Goal: Transaction & Acquisition: Book appointment/travel/reservation

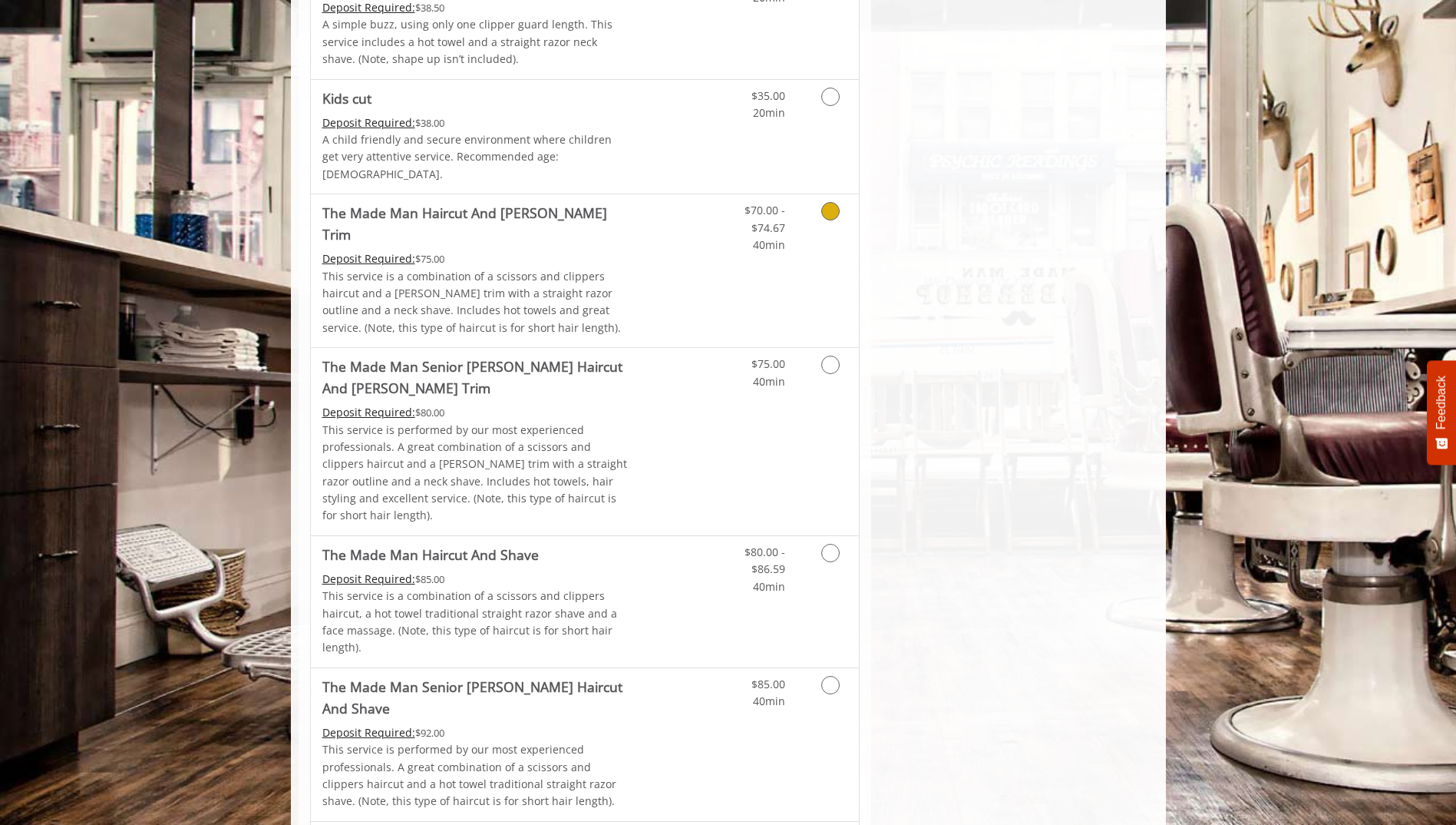
scroll to position [998, 0]
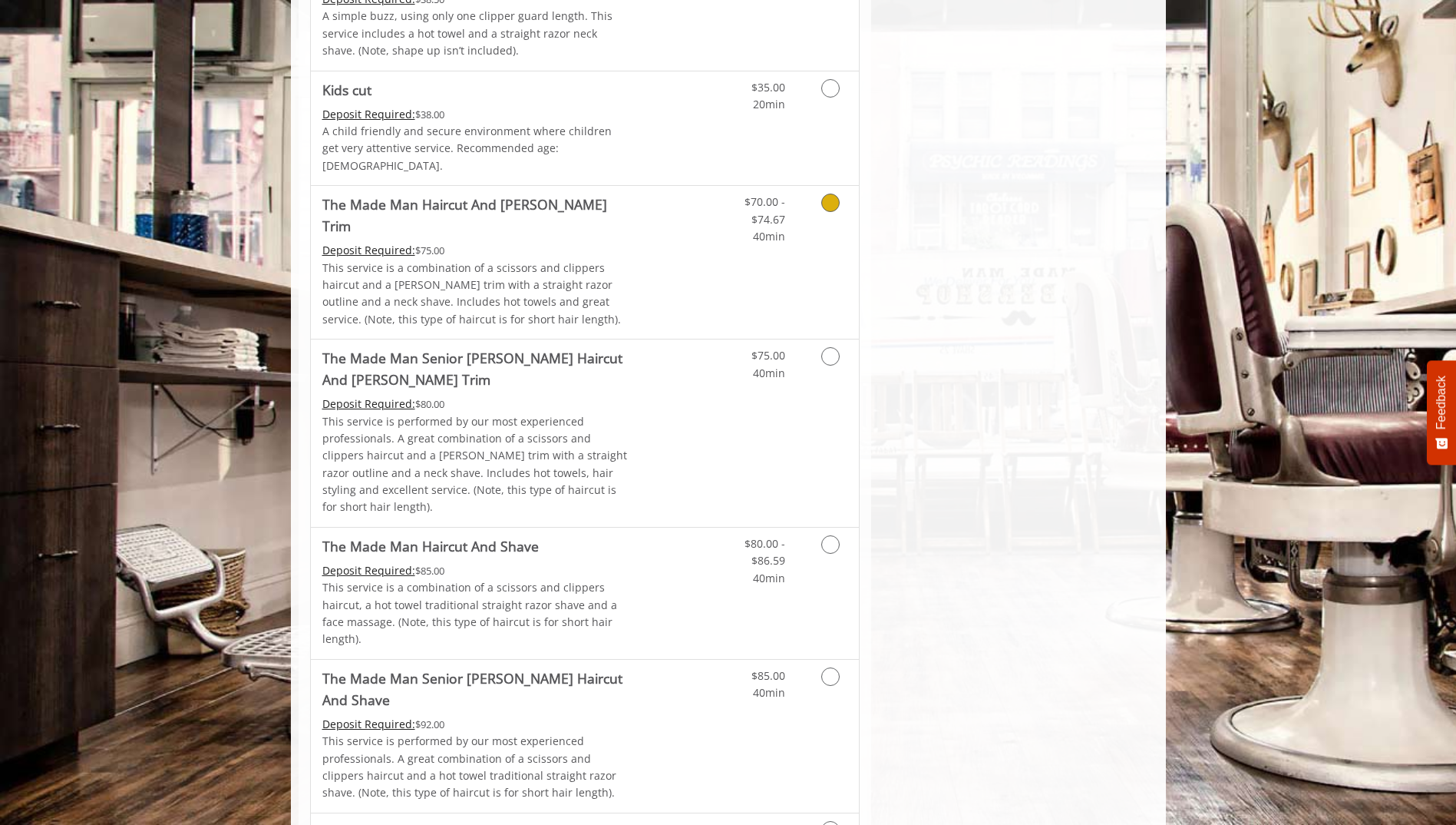
click at [829, 194] on icon "Grooming services" at bounding box center [830, 203] width 19 height 19
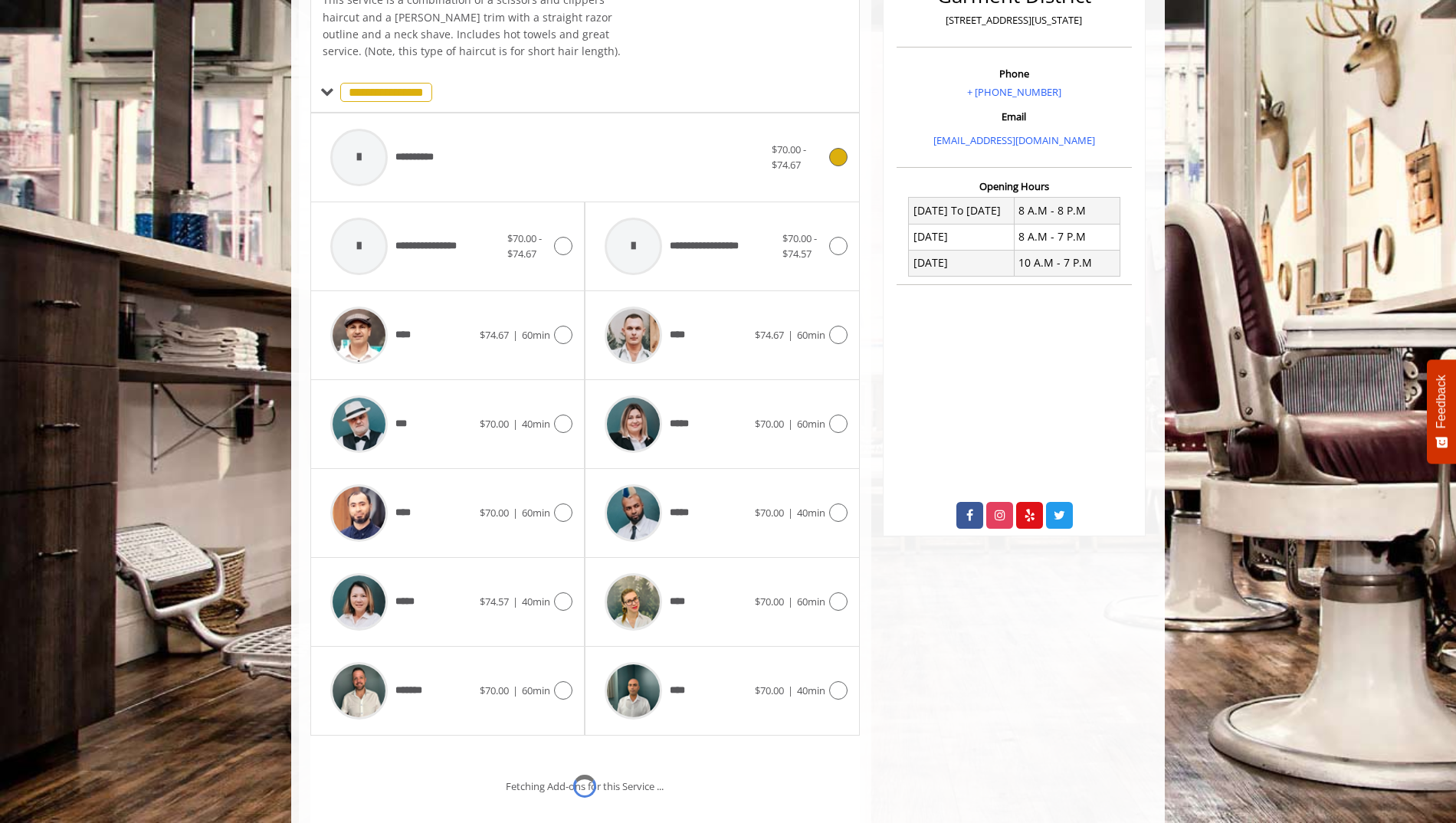
scroll to position [473, 0]
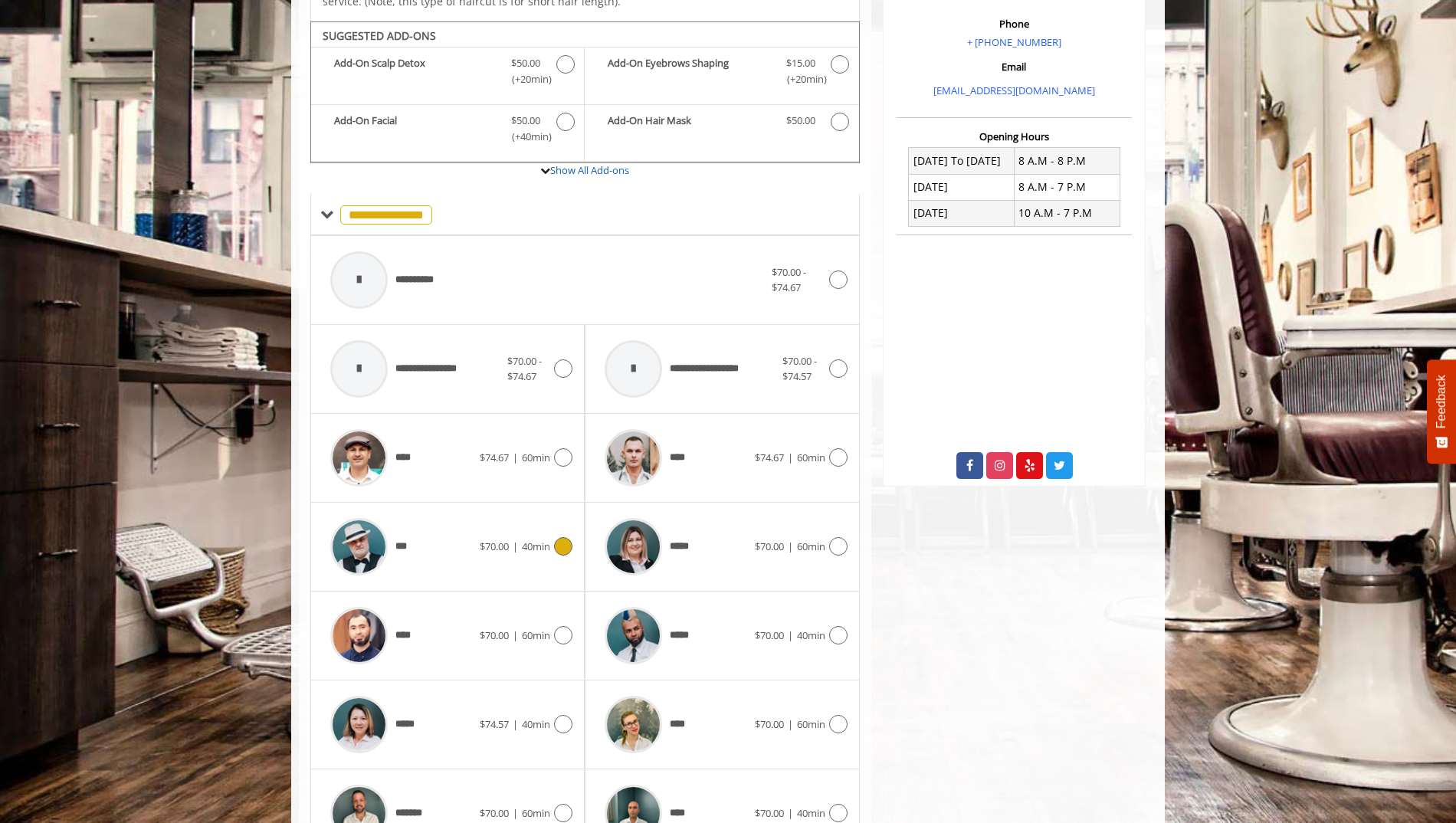
click at [557, 537] on icon at bounding box center [562, 546] width 19 height 19
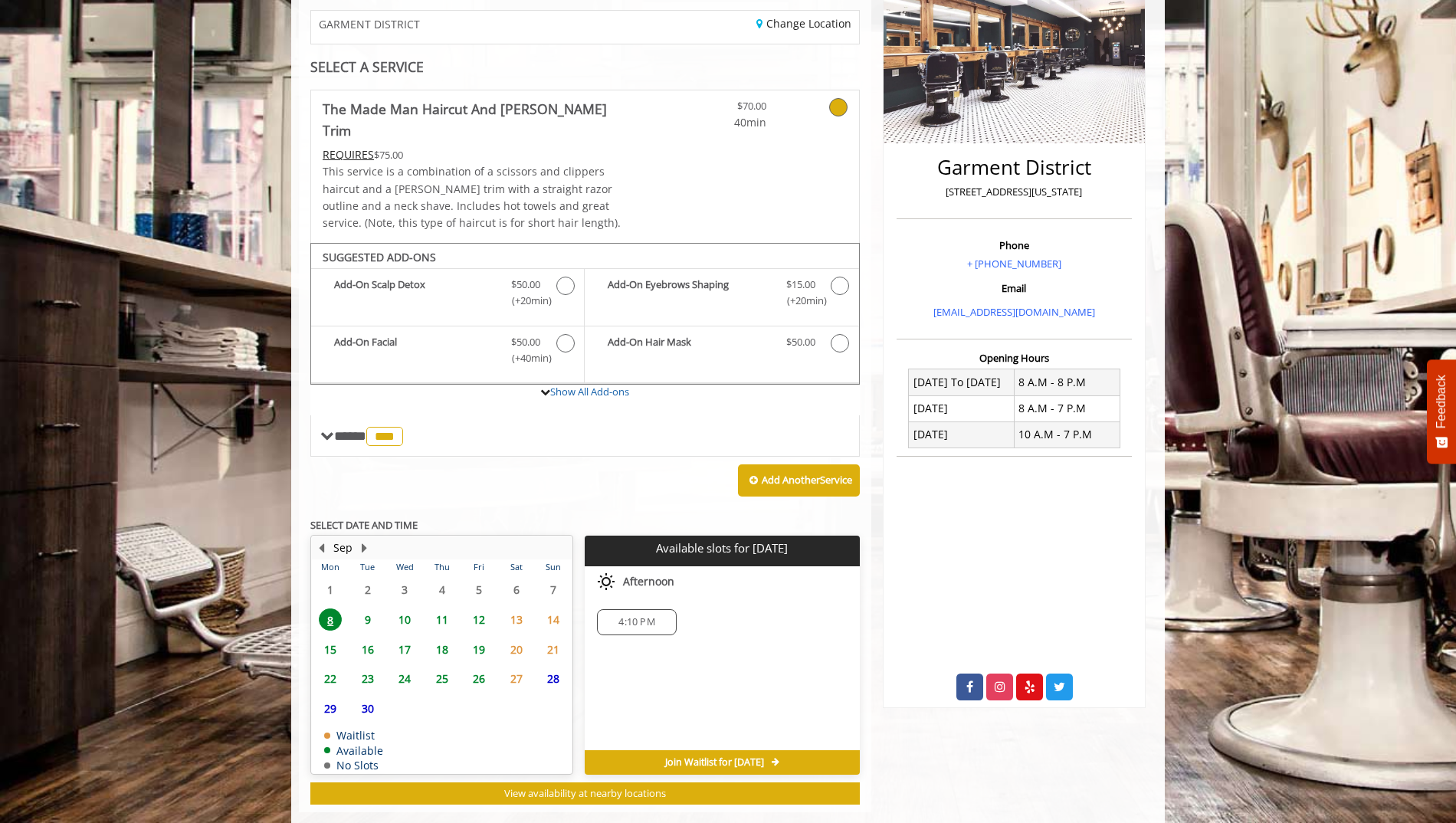
scroll to position [258, 0]
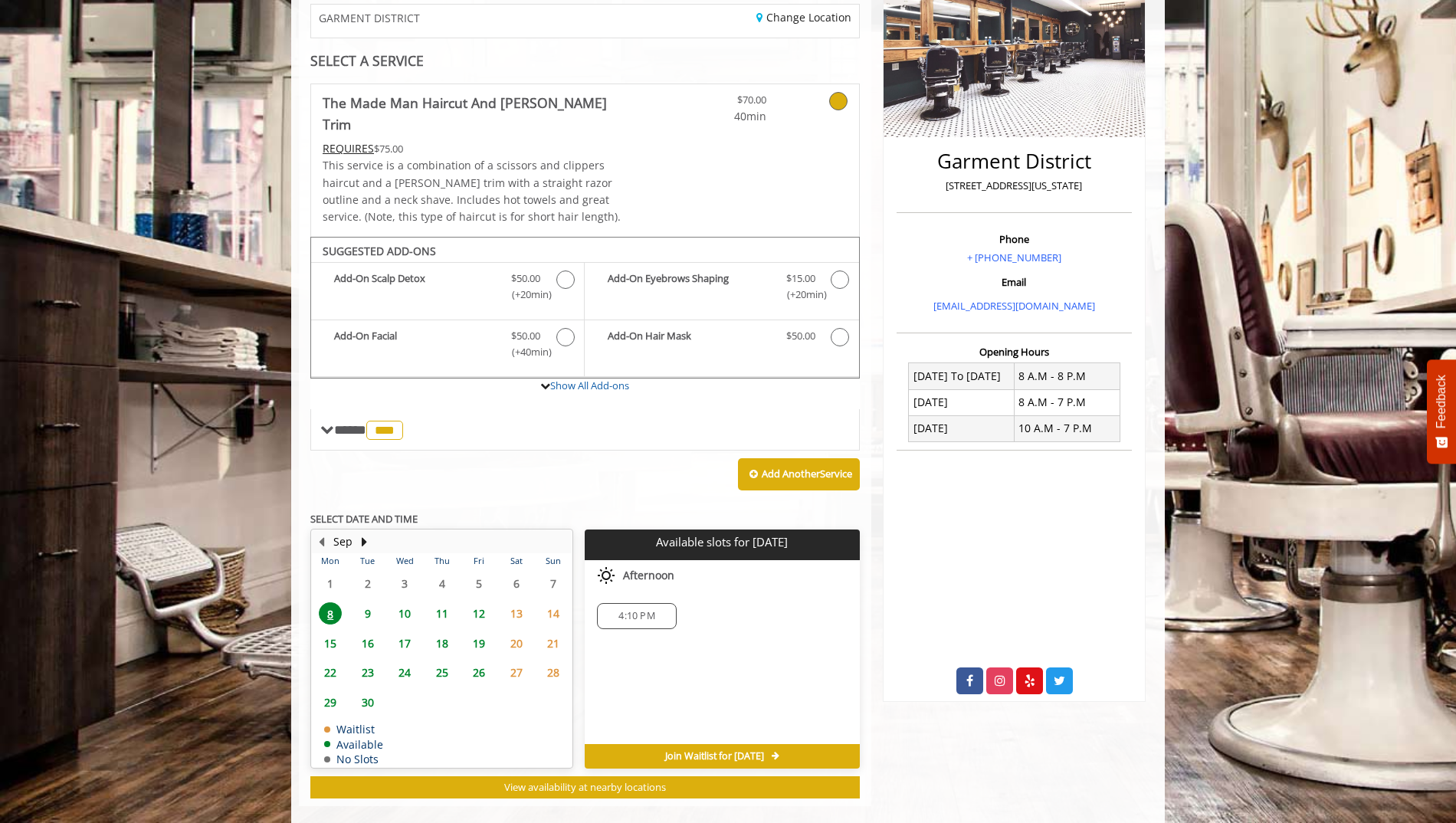
click at [442, 602] on span "11" at bounding box center [442, 613] width 23 height 22
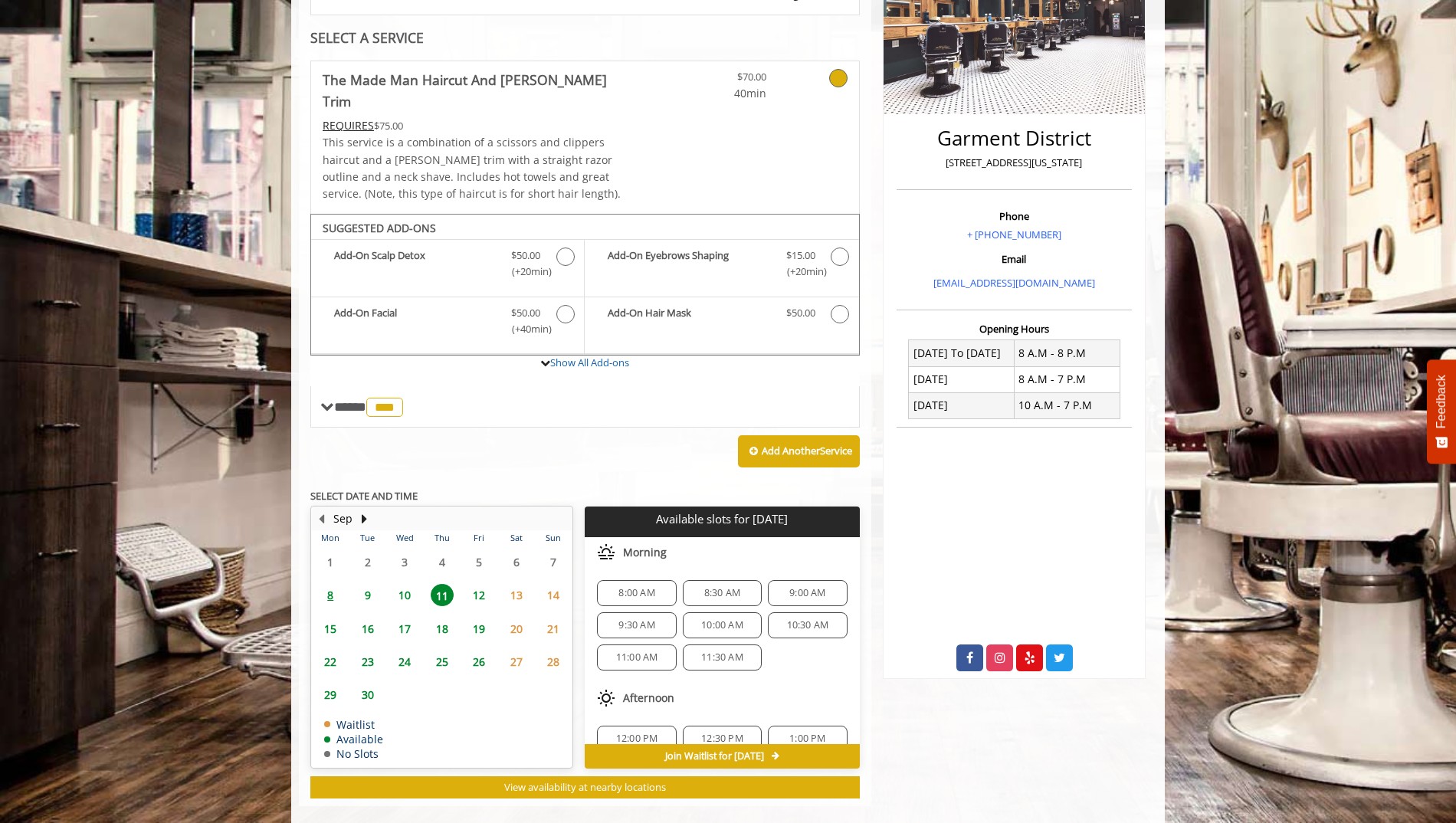
scroll to position [197, 0]
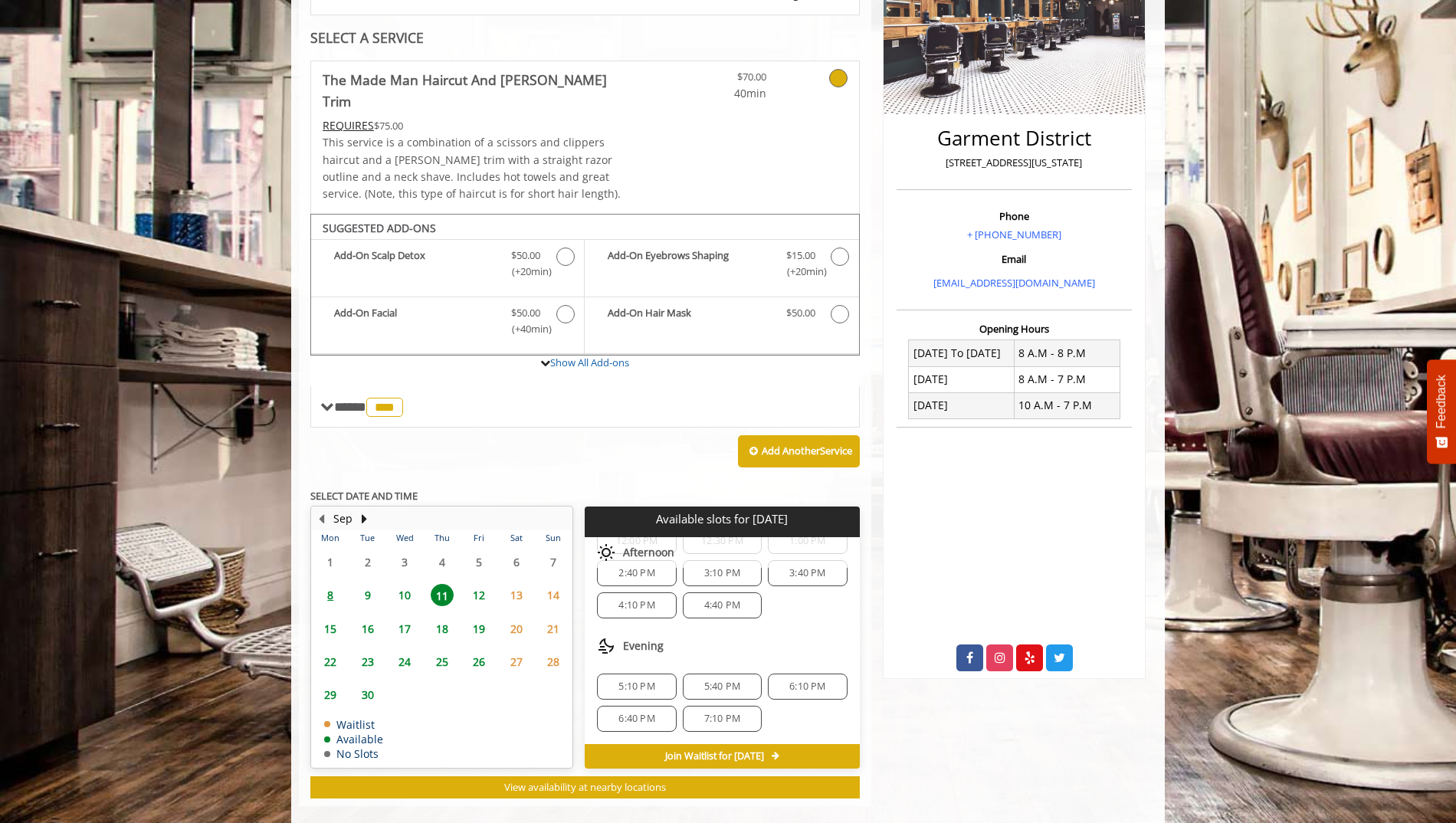
click at [713, 680] on span "5:40 PM" at bounding box center [722, 686] width 36 height 13
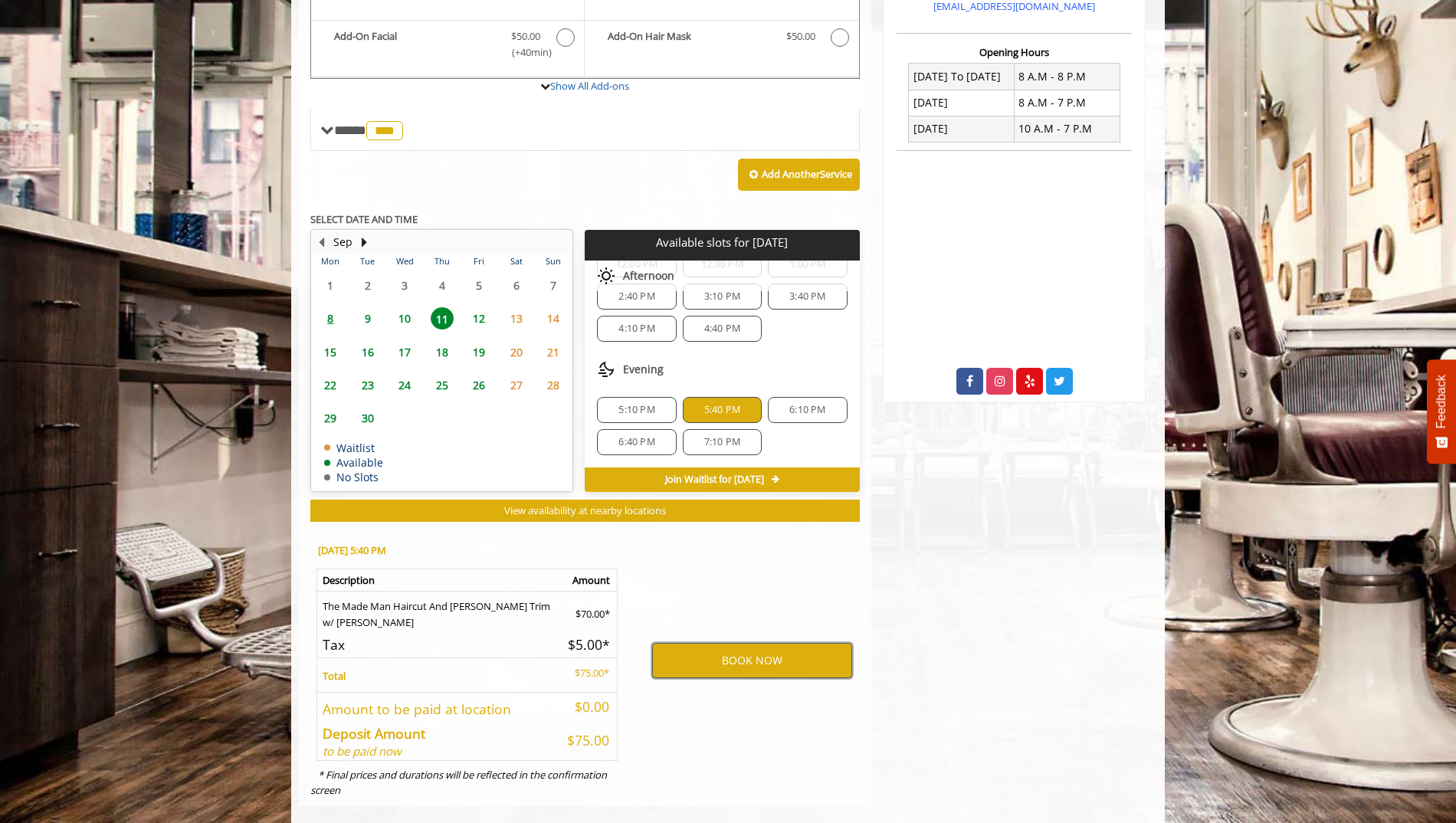
click at [712, 642] on button "BOOK NOW" at bounding box center [752, 660] width 200 height 35
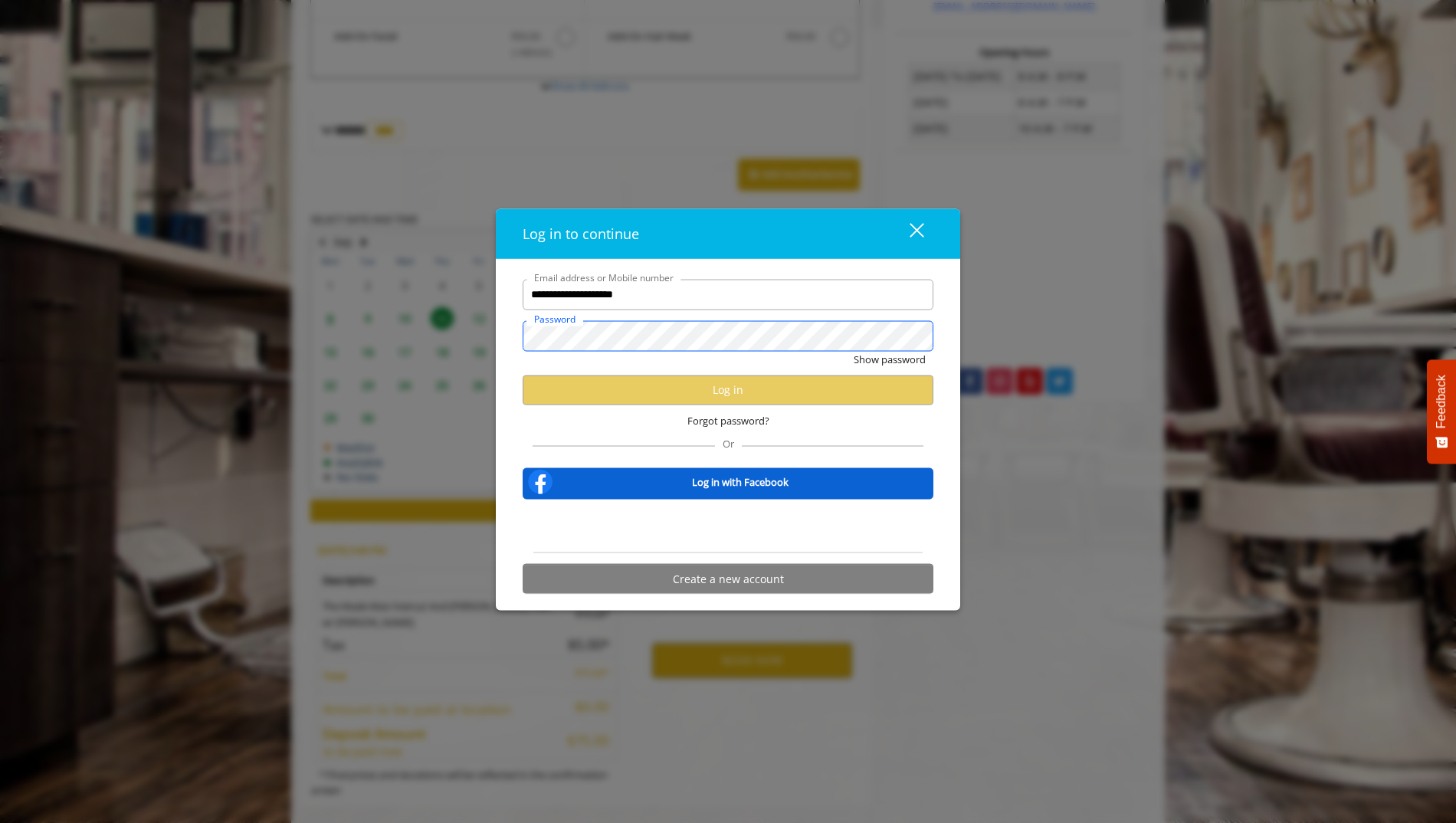
scroll to position [0, 0]
type input "**********"
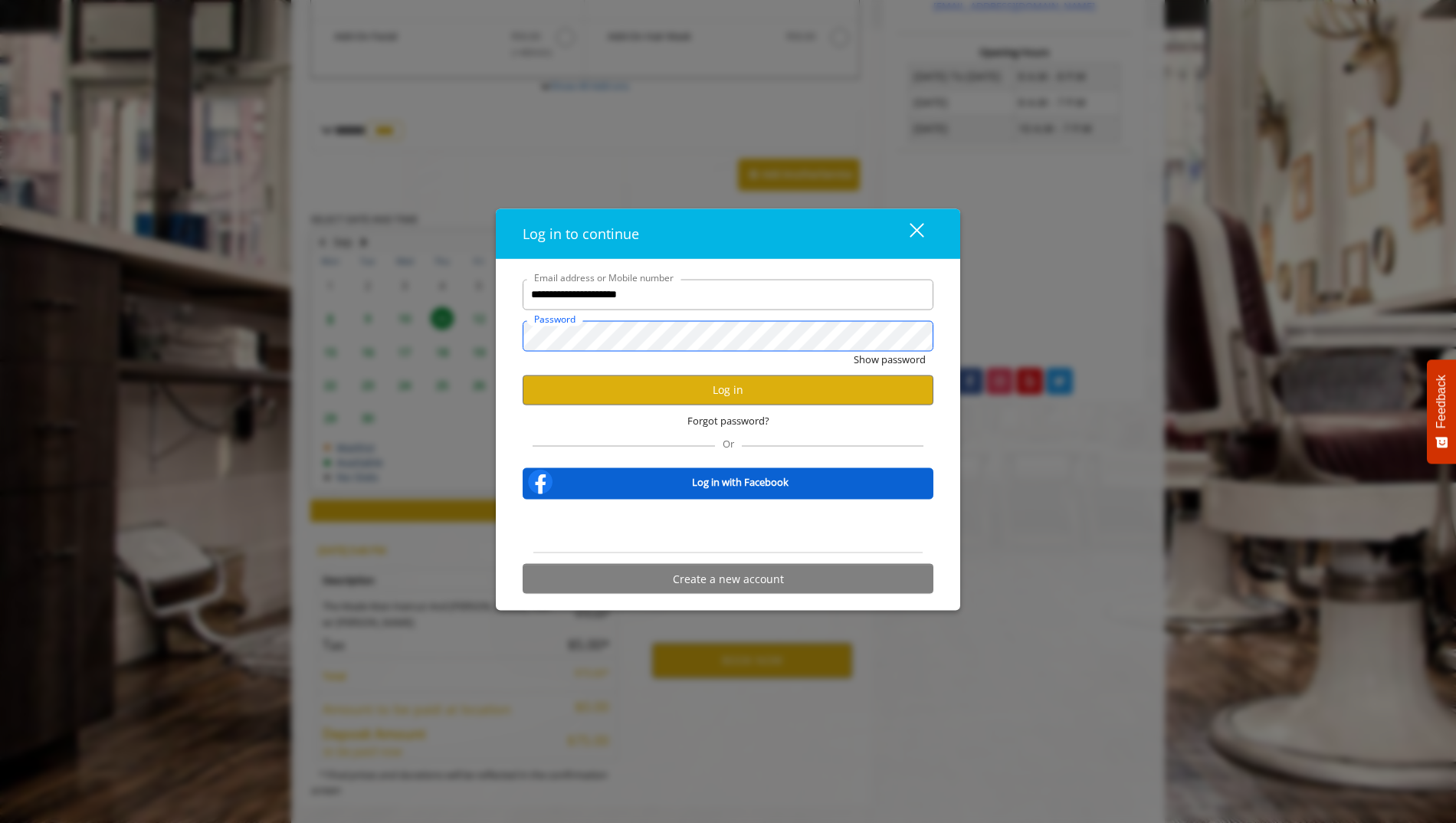
click at [853, 350] on button "Show password" at bounding box center [890, 358] width 72 height 16
click at [744, 397] on button "Log in" at bounding box center [728, 390] width 411 height 30
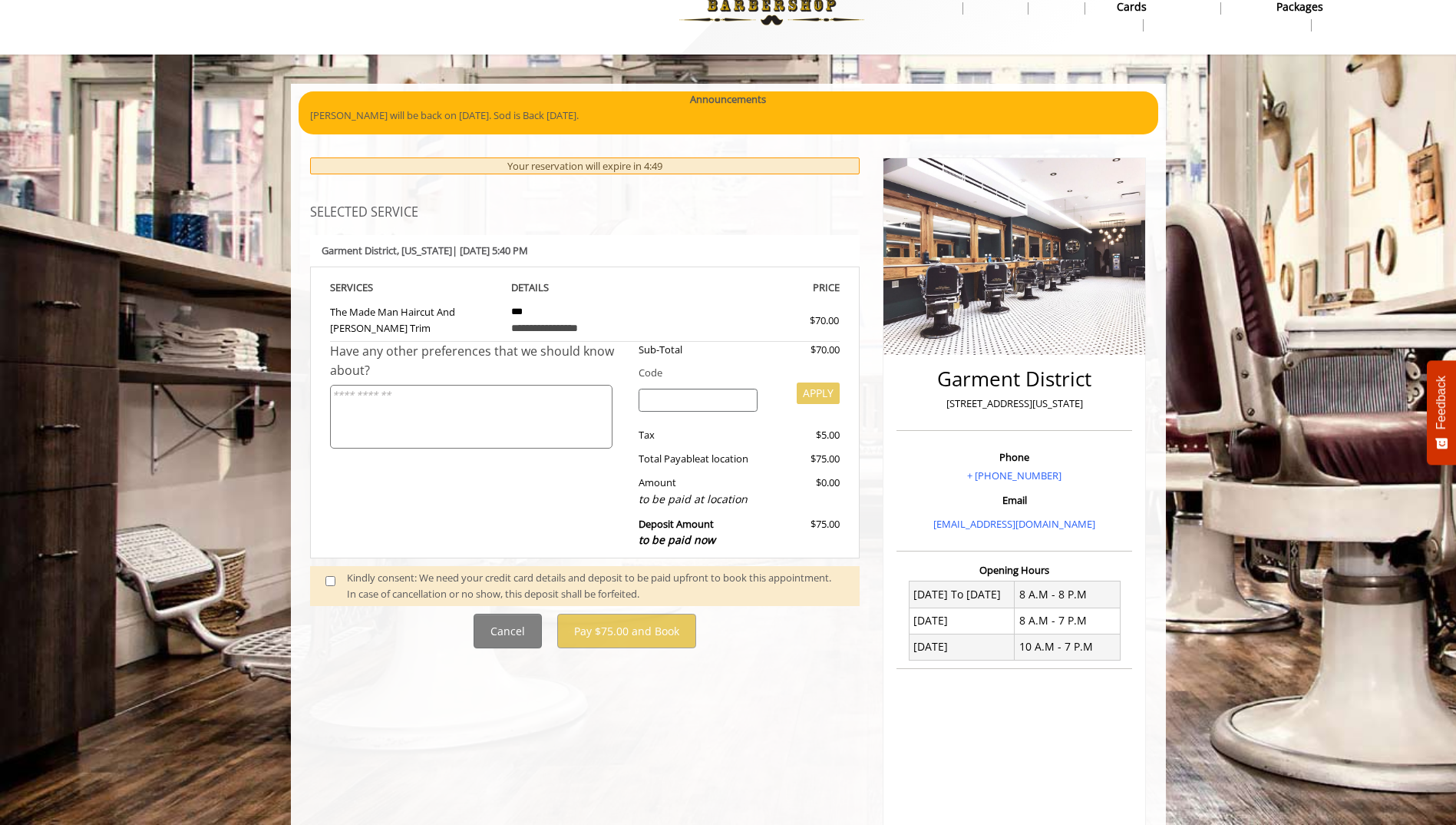
scroll to position [175, 0]
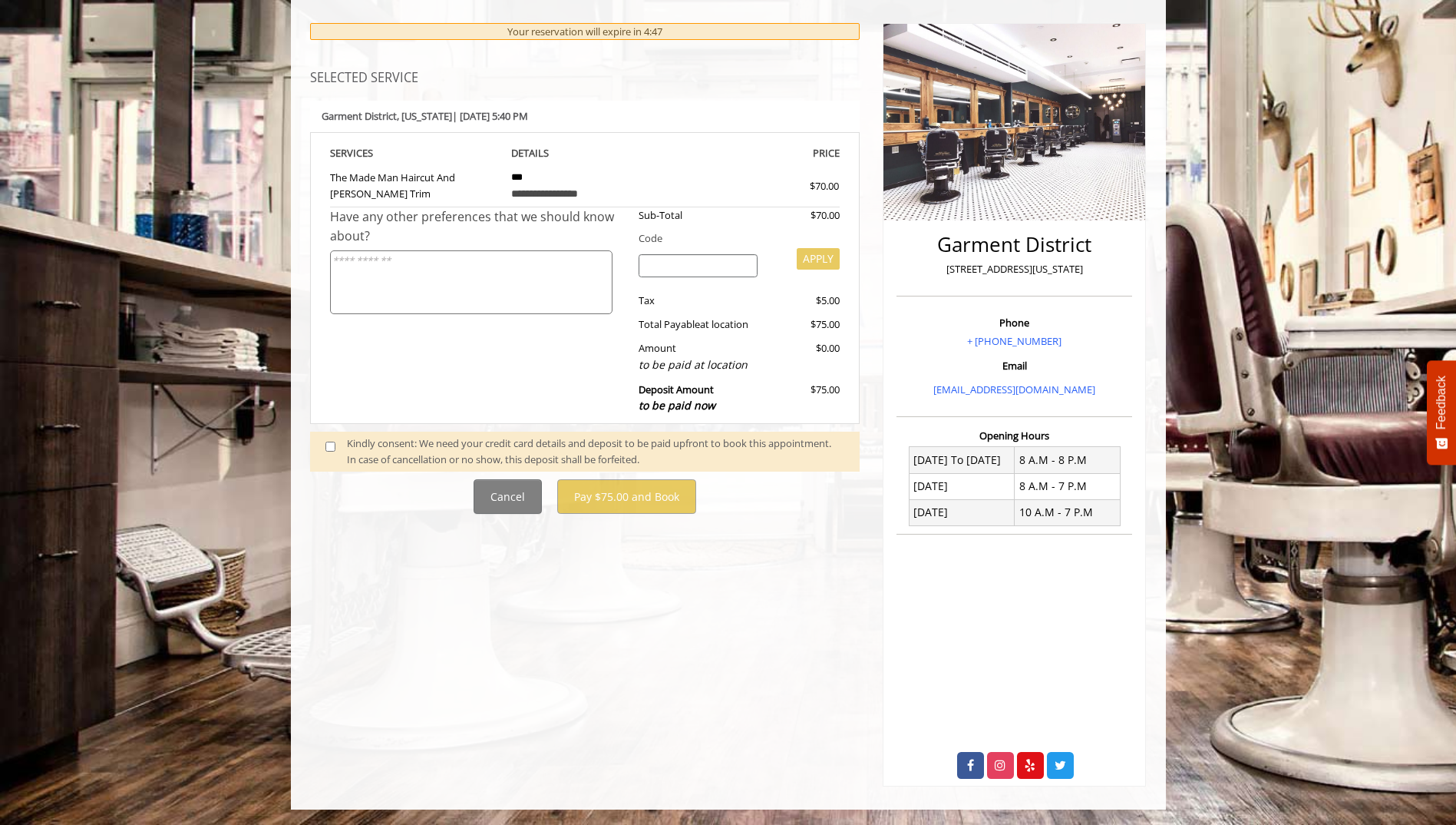
click at [338, 448] on span at bounding box center [337, 451] width 45 height 32
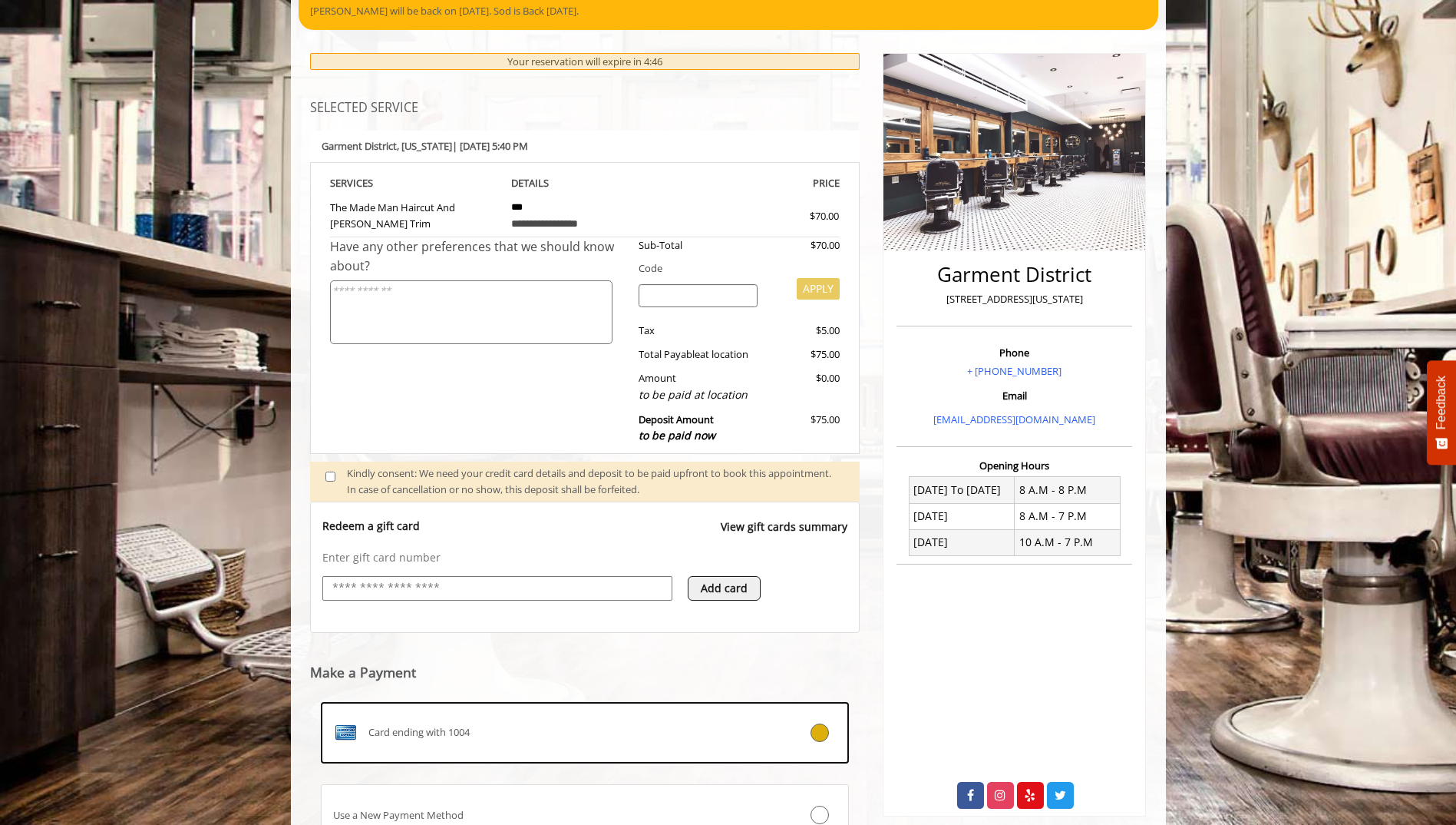
scroll to position [278, 0]
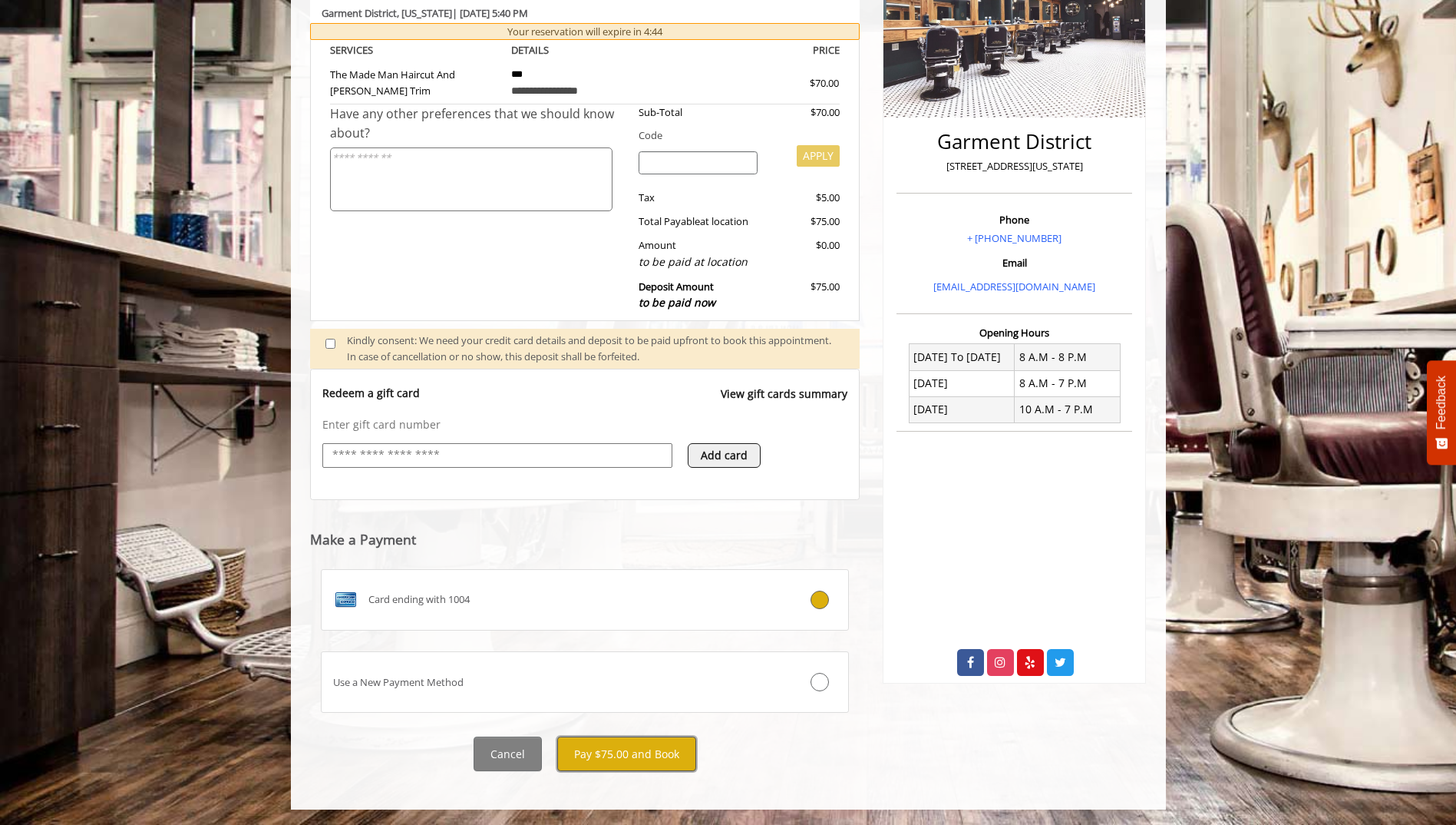
click at [636, 762] on button "Pay $75.00 and Book" at bounding box center [627, 753] width 139 height 34
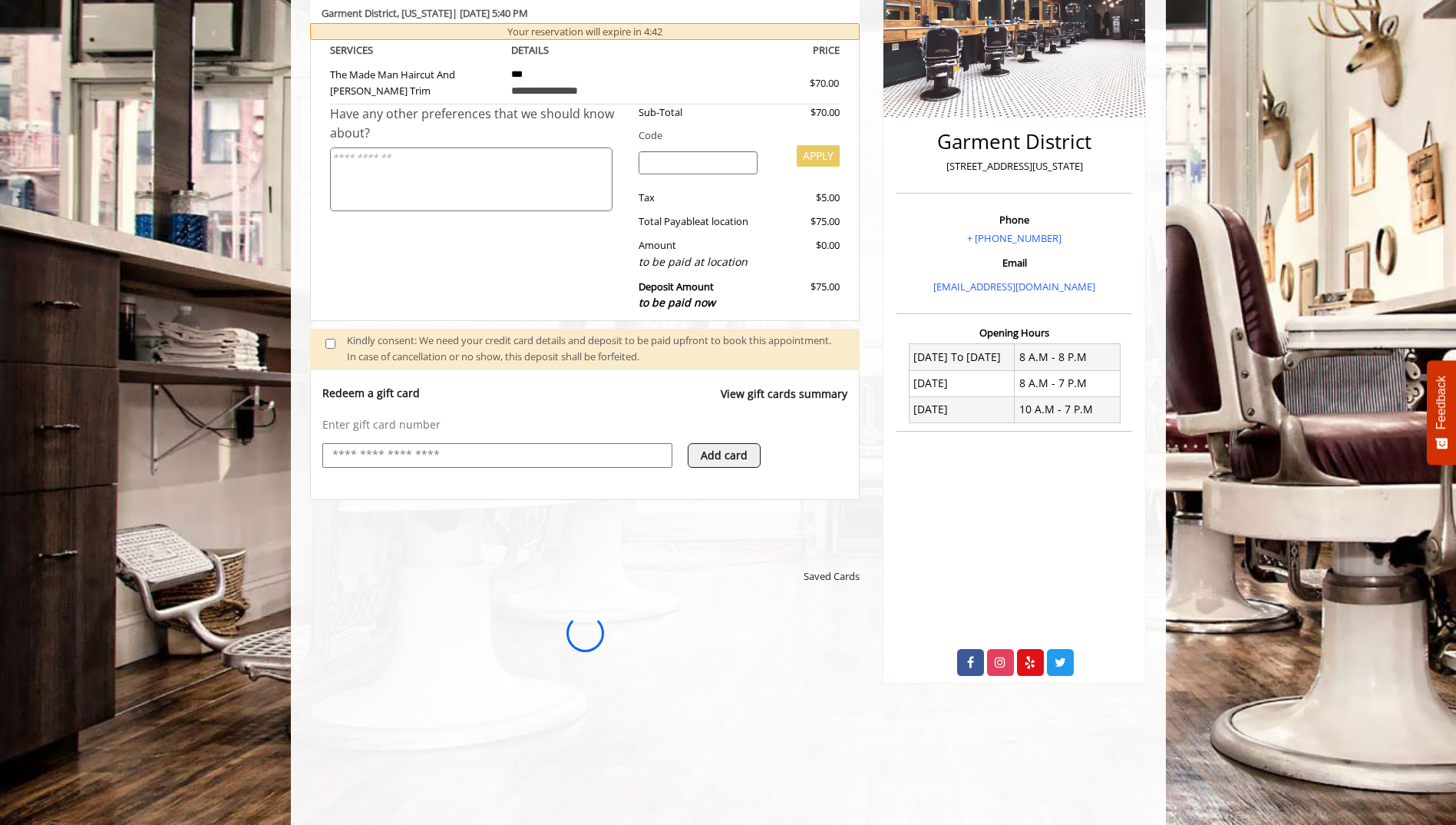
scroll to position [0, 0]
